Goal: Information Seeking & Learning: Learn about a topic

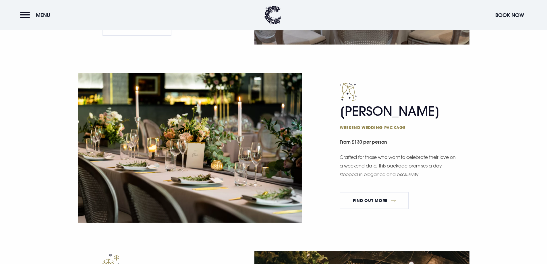
scroll to position [517, 0]
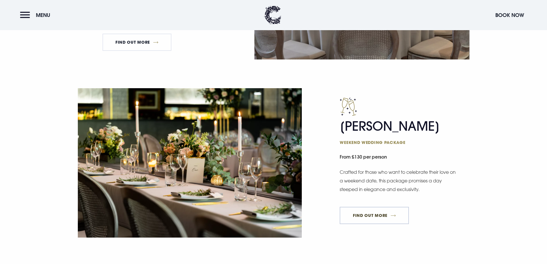
click at [387, 217] on link "FIND OUT MORE" at bounding box center [374, 215] width 69 height 17
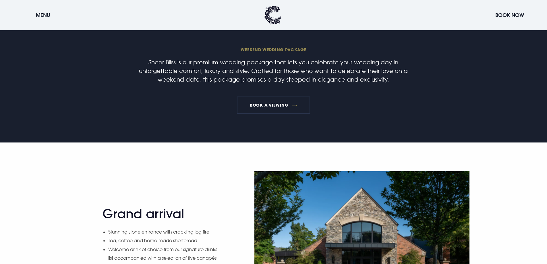
scroll to position [517, 0]
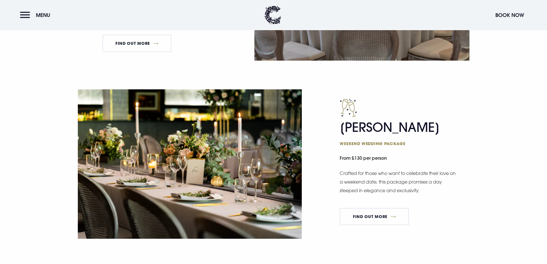
scroll to position [517, 0]
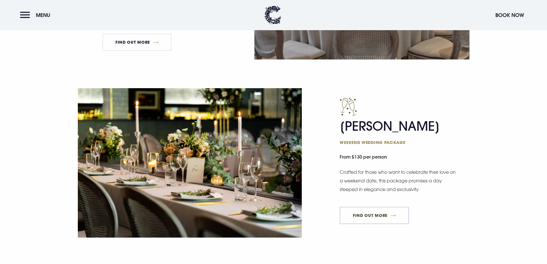
click at [375, 216] on link "FIND OUT MORE" at bounding box center [374, 215] width 69 height 17
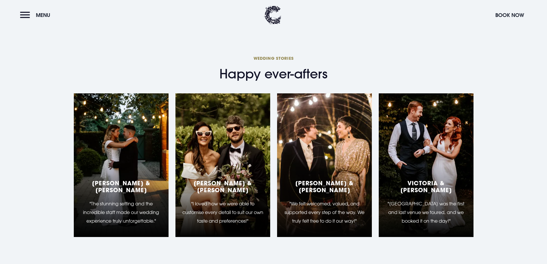
scroll to position [1091, 0]
